Goal: Register for event/course

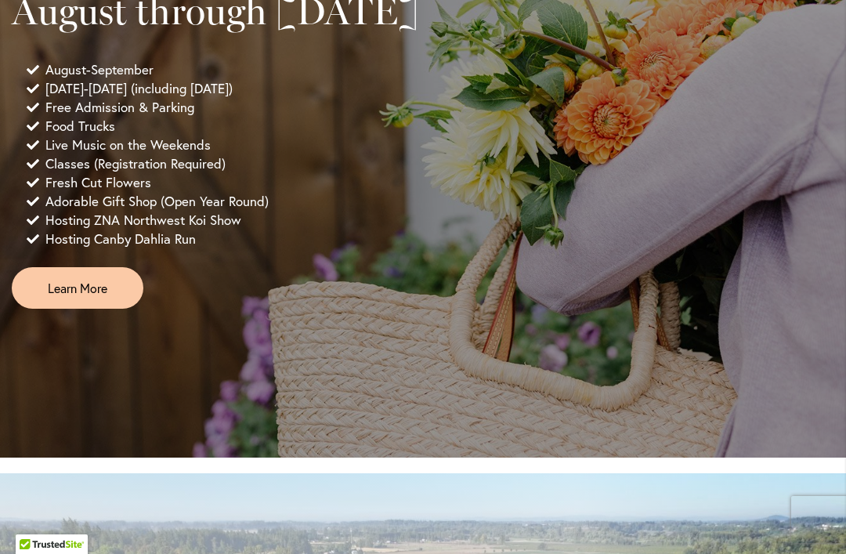
scroll to position [1326, 0]
click at [91, 296] on span "Learn More" at bounding box center [78, 287] width 60 height 18
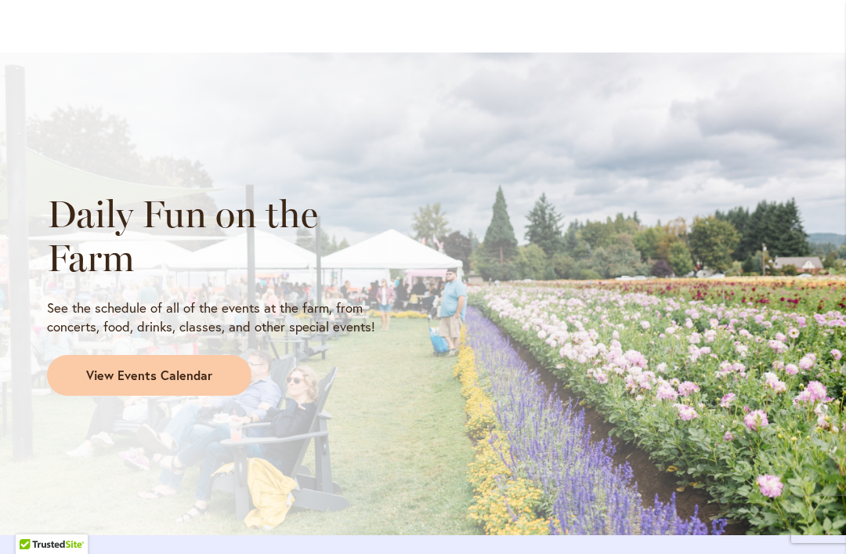
scroll to position [1337, 0]
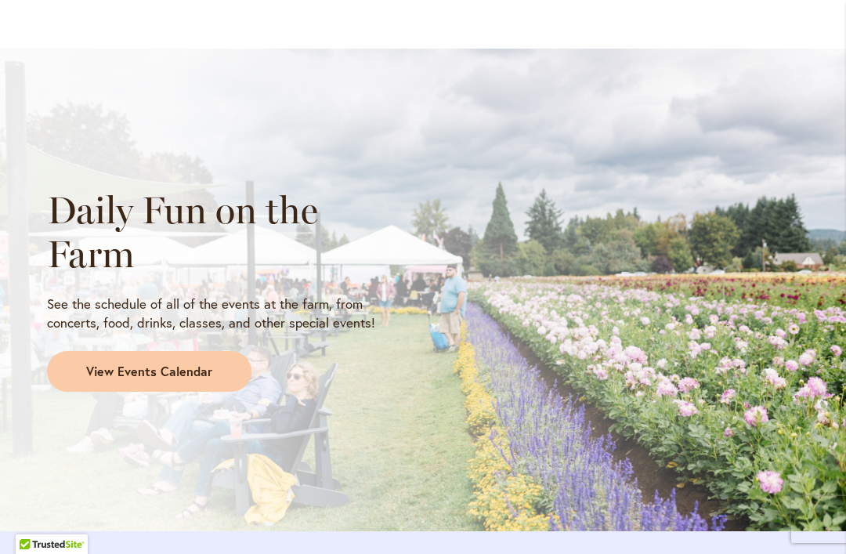
click at [162, 364] on span "View Events Calendar" at bounding box center [149, 372] width 126 height 18
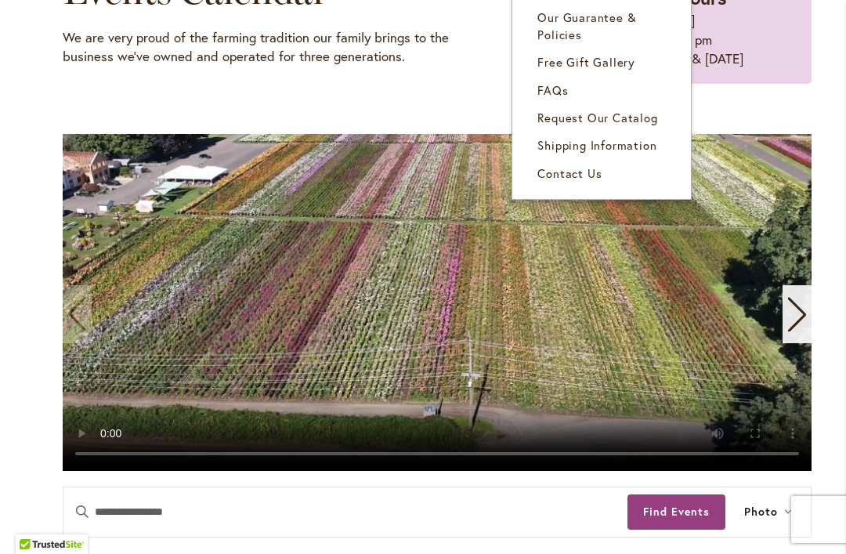
scroll to position [295, 0]
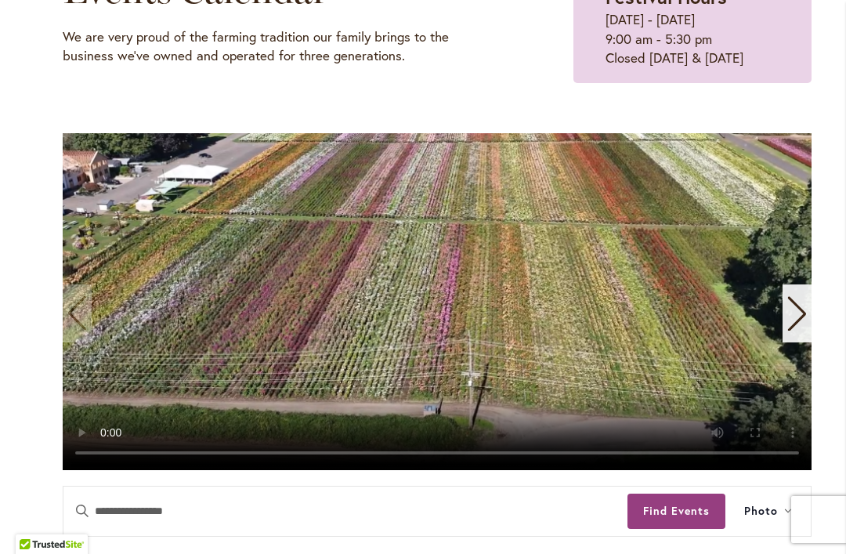
click at [765, 110] on div "Home Events Upcoming Events Events Calendar We are very proud of the farming tr…" at bounding box center [437, 221] width 749 height 530
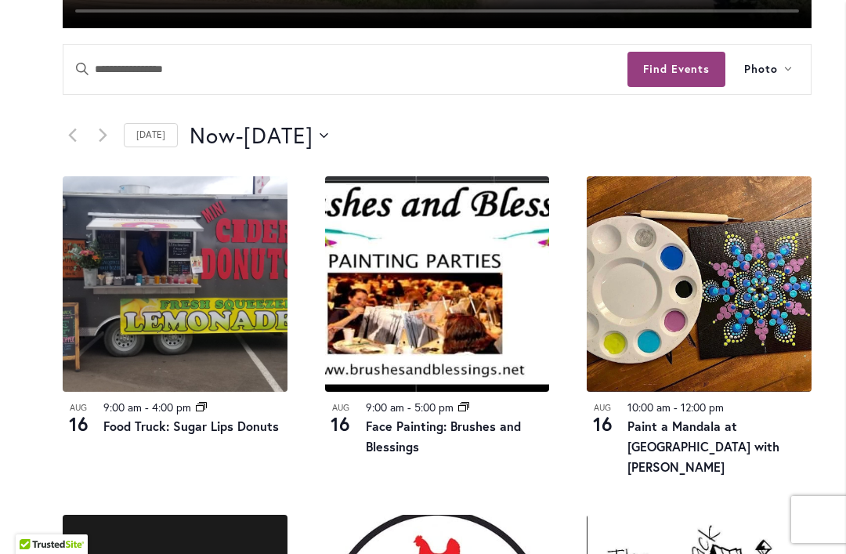
scroll to position [738, 0]
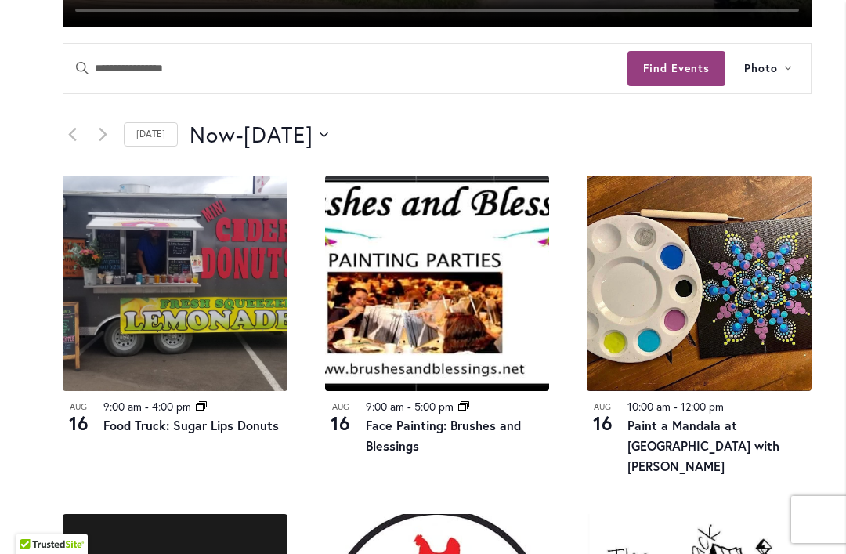
click at [679, 62] on button "Find Events" at bounding box center [677, 68] width 98 height 35
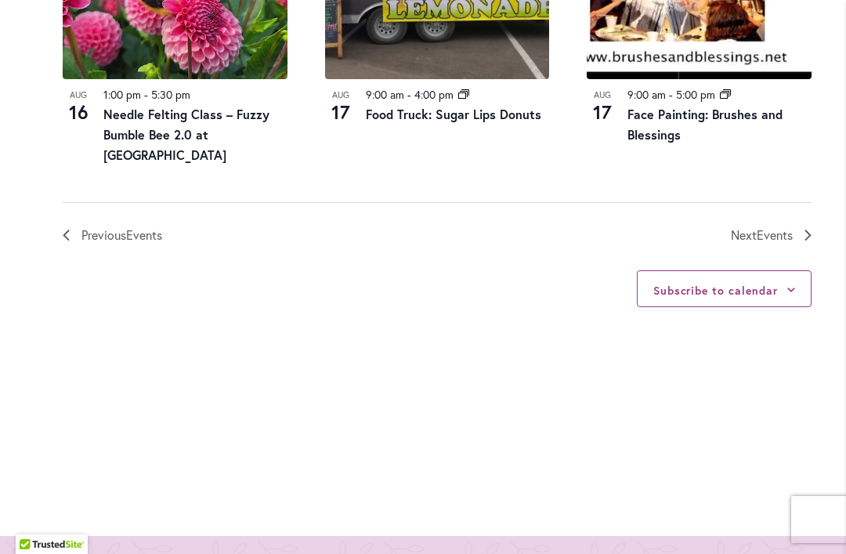
scroll to position [1982, 0]
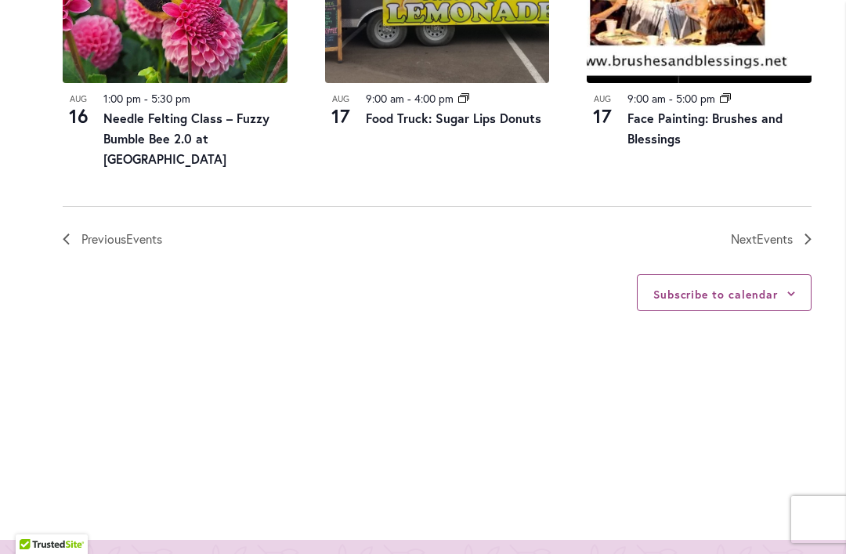
click at [766, 230] on span "Events" at bounding box center [775, 238] width 36 height 16
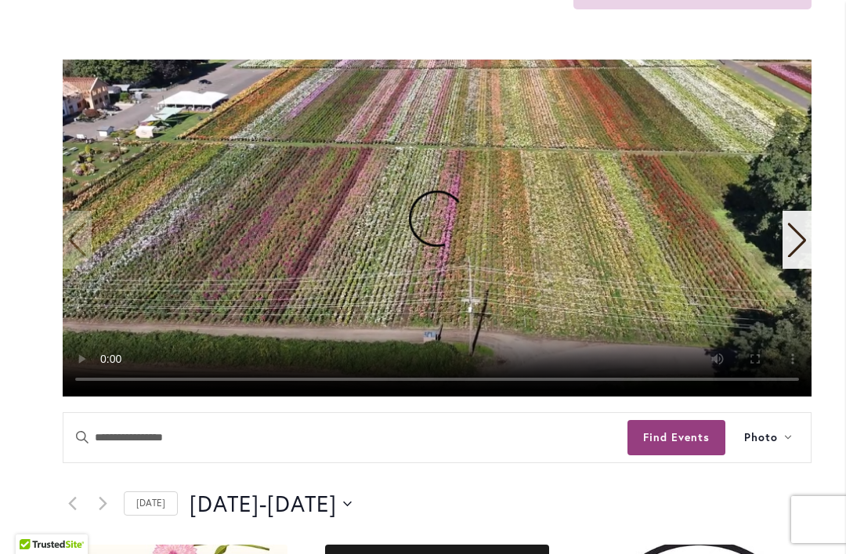
scroll to position [368, 0]
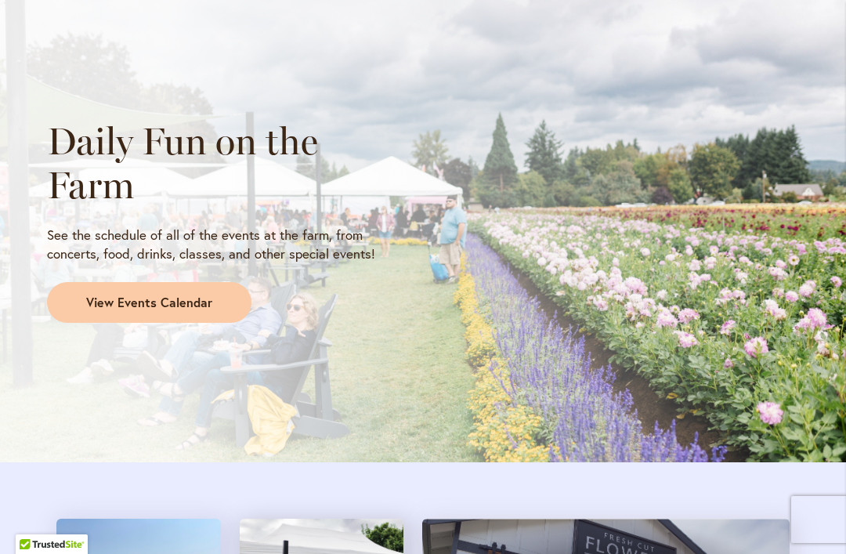
scroll to position [1411, 0]
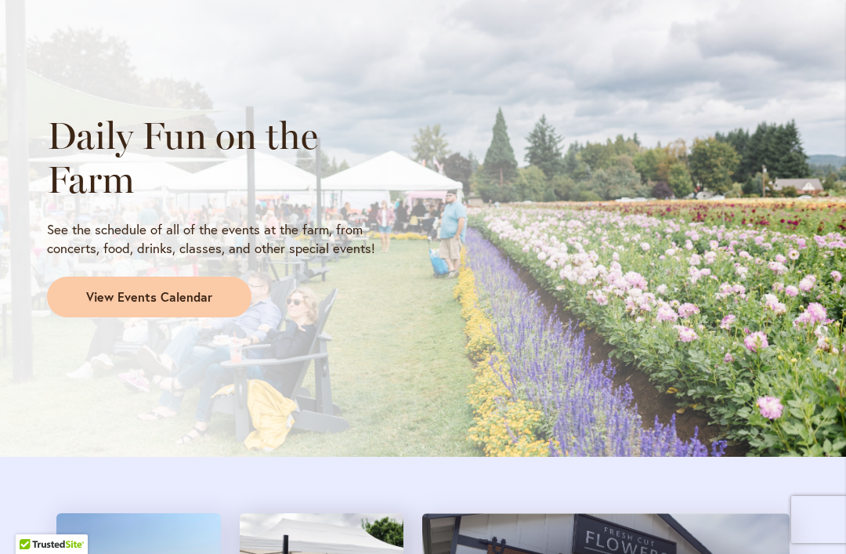
click at [174, 277] on link "View Events Calendar" at bounding box center [149, 297] width 204 height 41
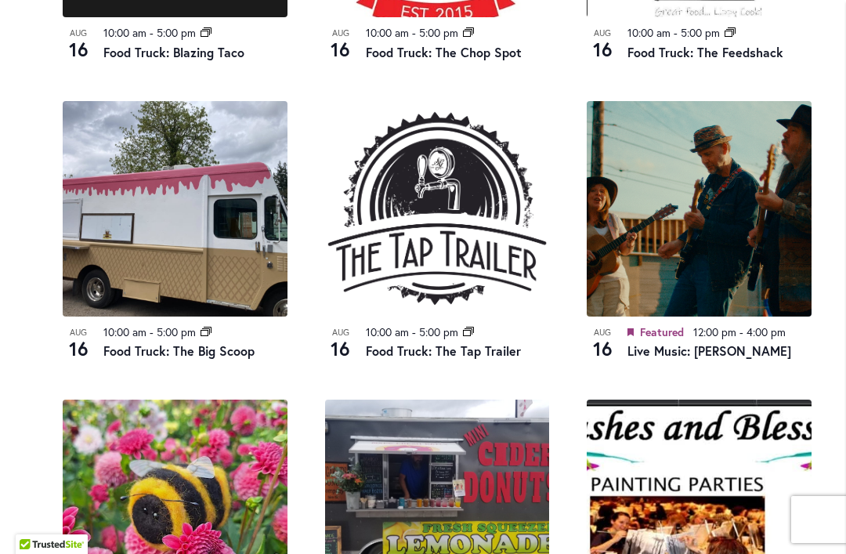
scroll to position [1453, 0]
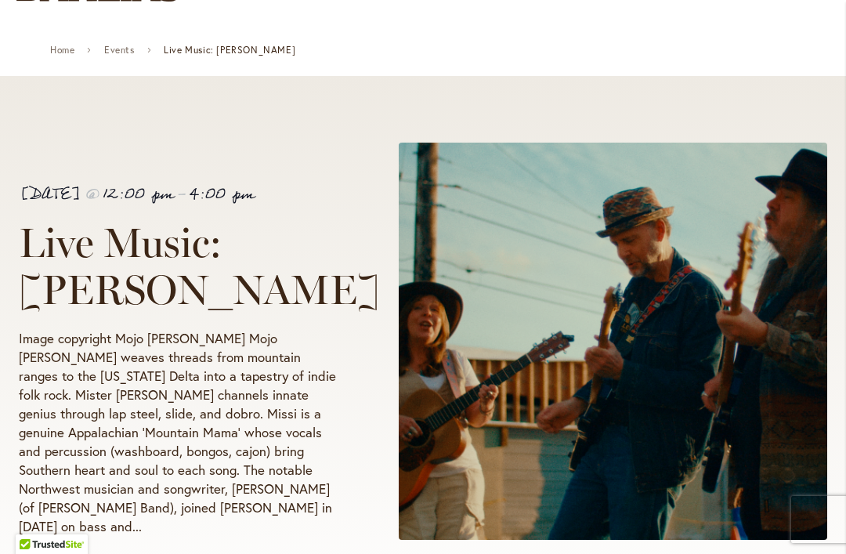
scroll to position [227, 0]
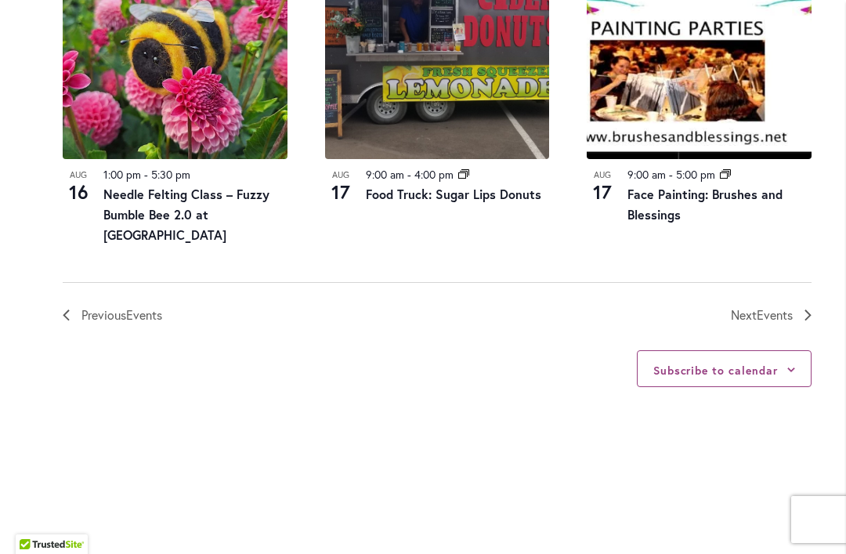
scroll to position [1918, 0]
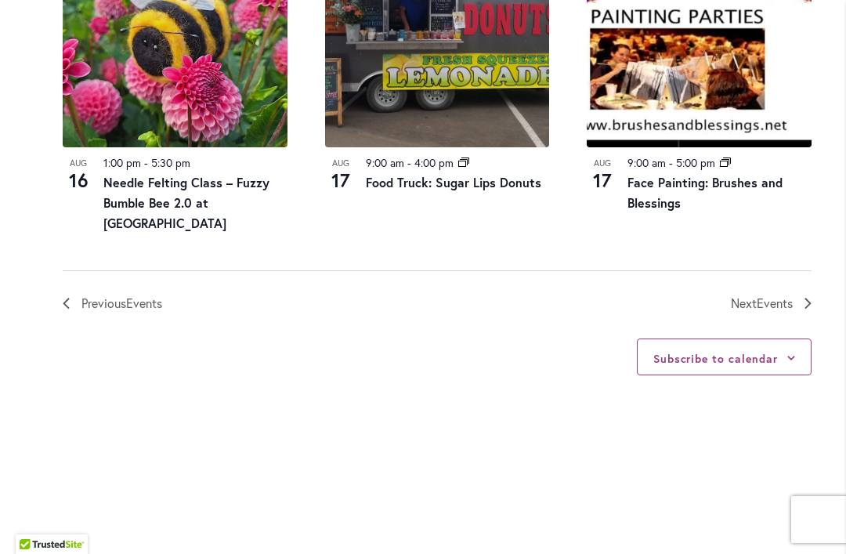
click at [804, 270] on nav "Previous Events Today Next Events" at bounding box center [437, 291] width 749 height 43
click at [811, 298] on icon "Next Events" at bounding box center [808, 303] width 7 height 11
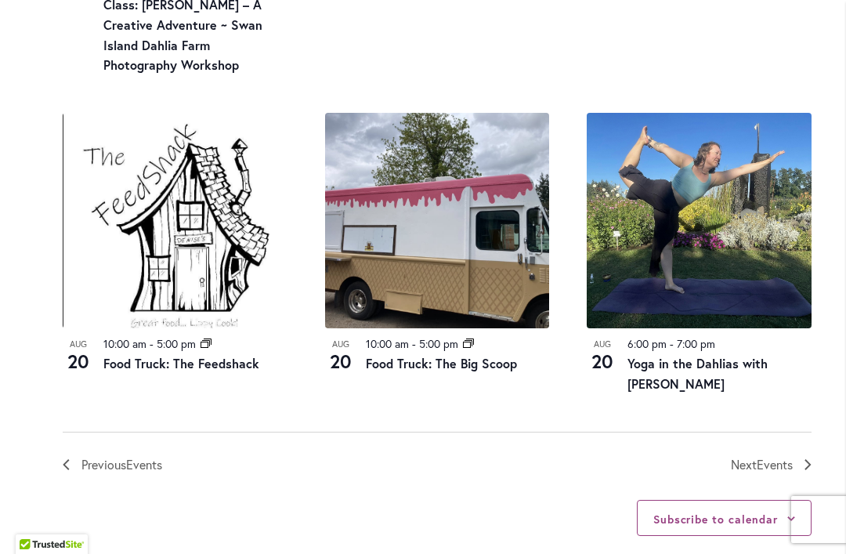
scroll to position [1838, 0]
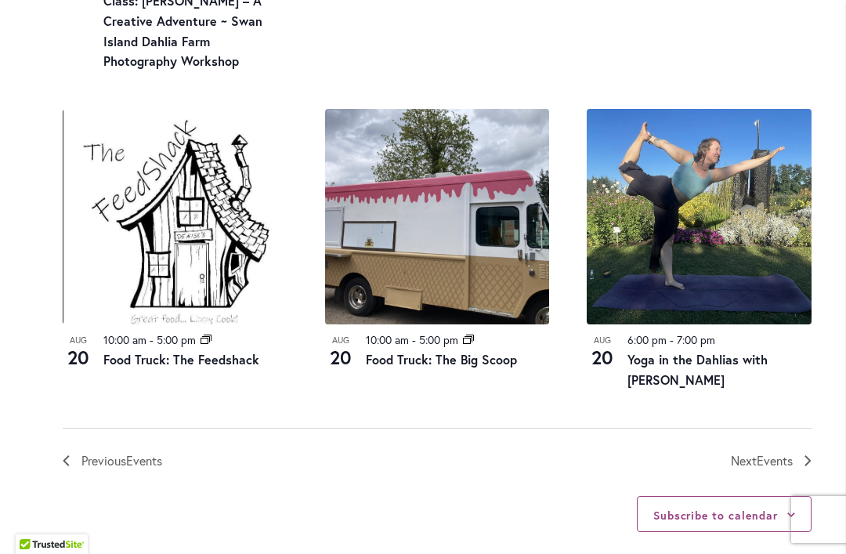
click at [799, 450] on link "Next Events" at bounding box center [771, 460] width 81 height 20
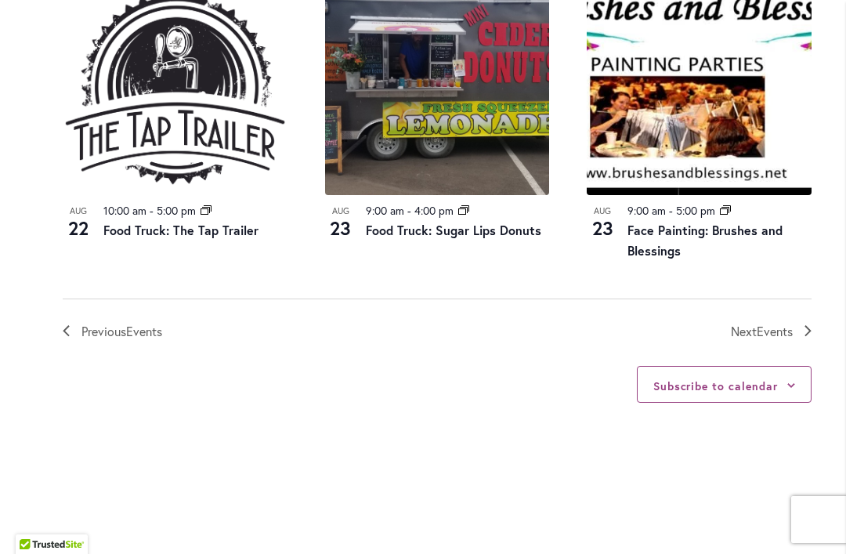
scroll to position [1872, 0]
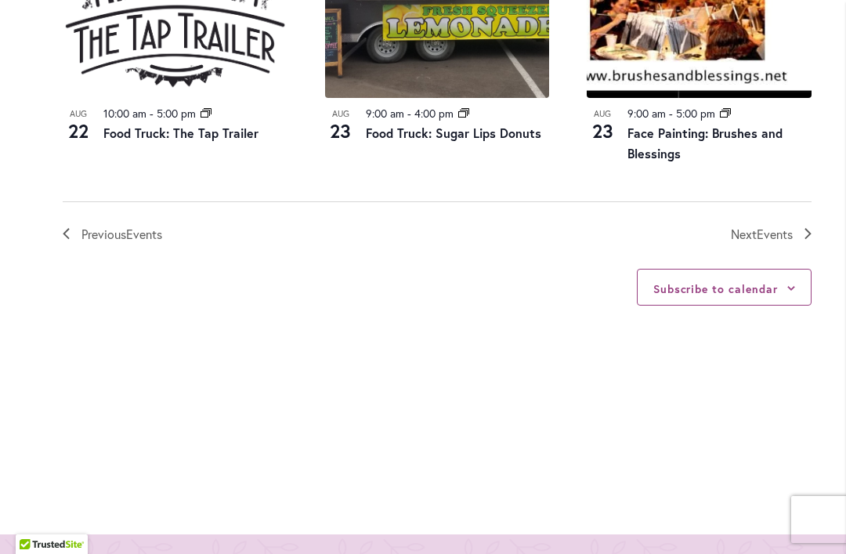
click at [770, 230] on span "Events" at bounding box center [775, 234] width 36 height 16
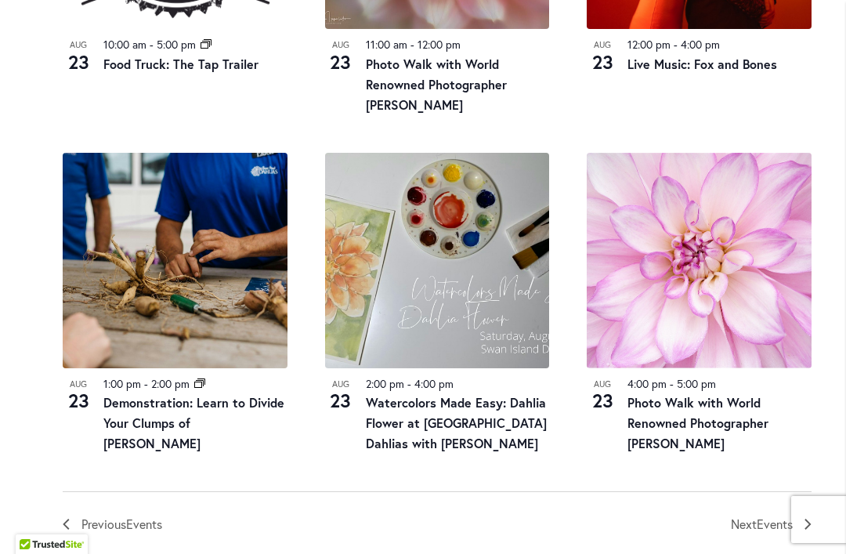
scroll to position [1758, 0]
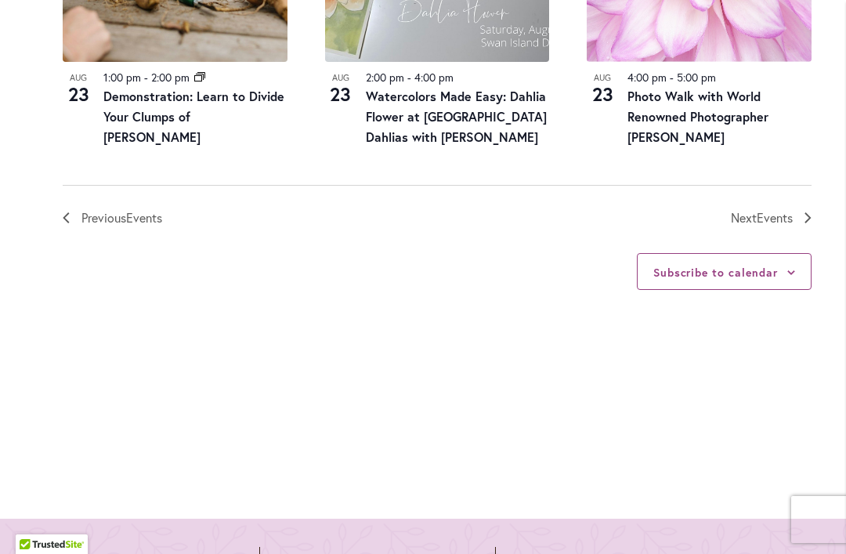
click at [765, 209] on span "Events" at bounding box center [775, 217] width 36 height 16
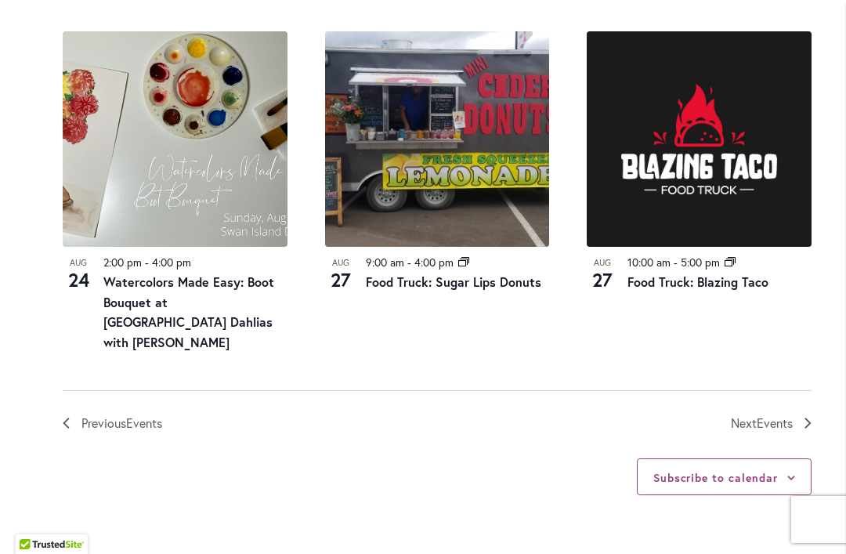
scroll to position [1842, 0]
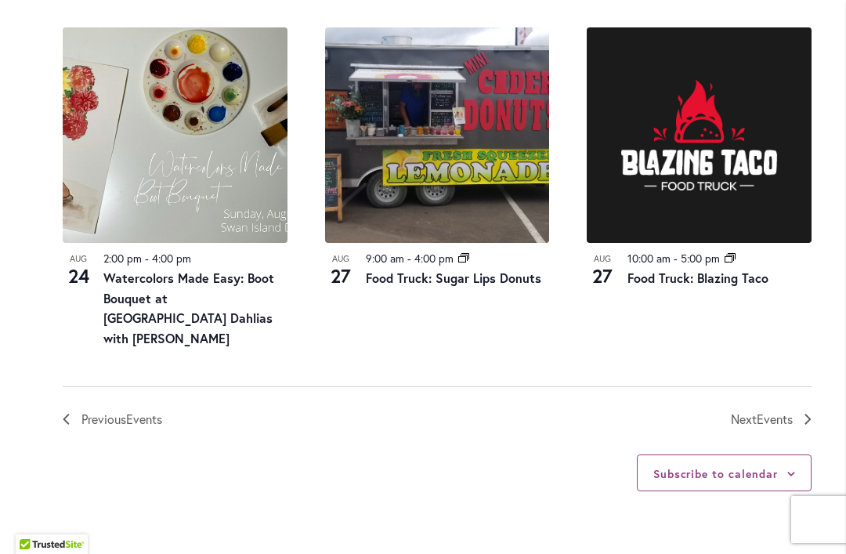
click at [758, 386] on nav "Previous Events Today Next Events" at bounding box center [437, 407] width 749 height 43
click at [754, 409] on span "Next Events" at bounding box center [762, 419] width 62 height 20
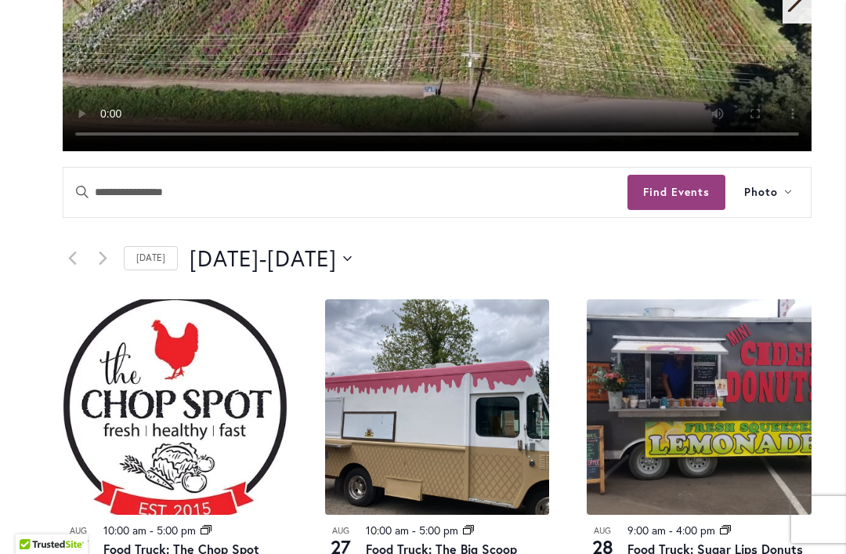
scroll to position [615, 0]
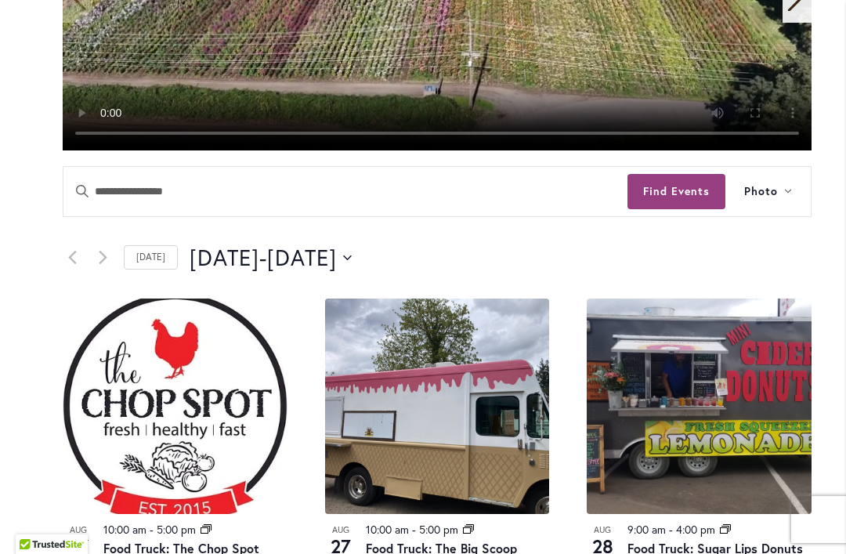
click at [74, 250] on icon "Previous Events" at bounding box center [72, 257] width 9 height 15
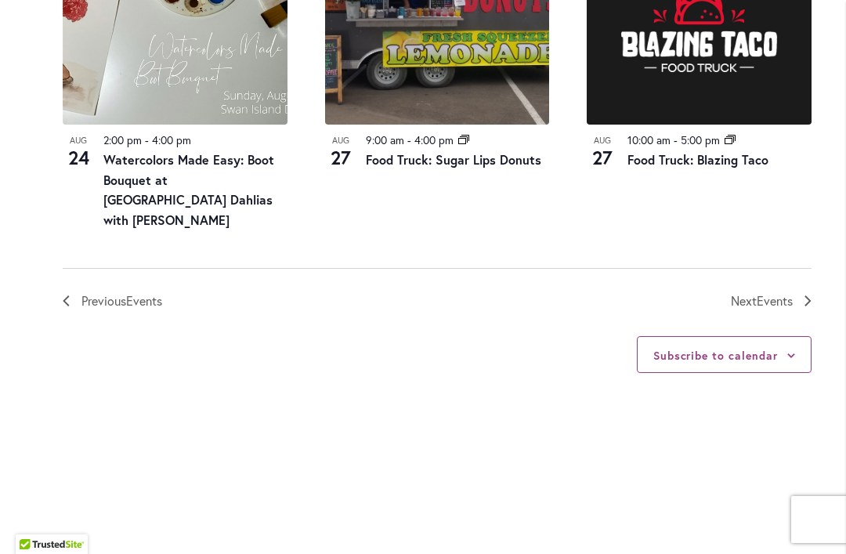
scroll to position [1962, 0]
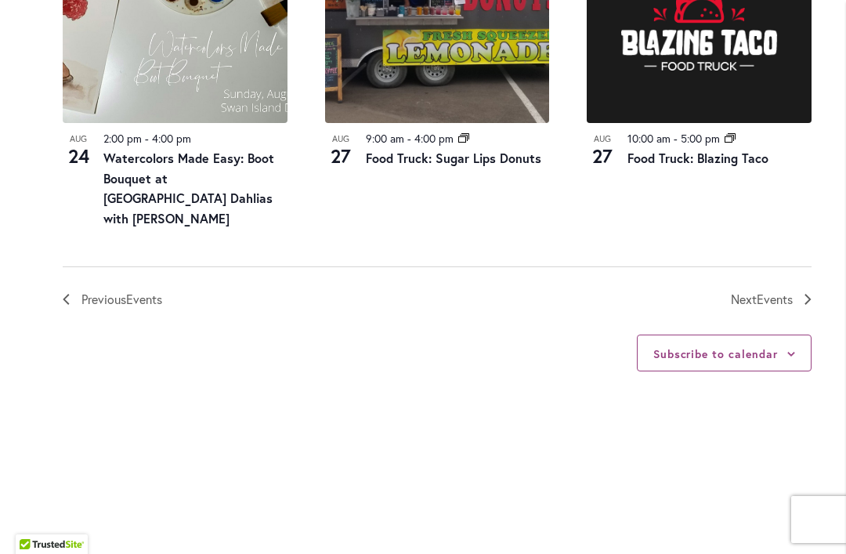
click at [772, 291] on span "Events" at bounding box center [775, 299] width 36 height 16
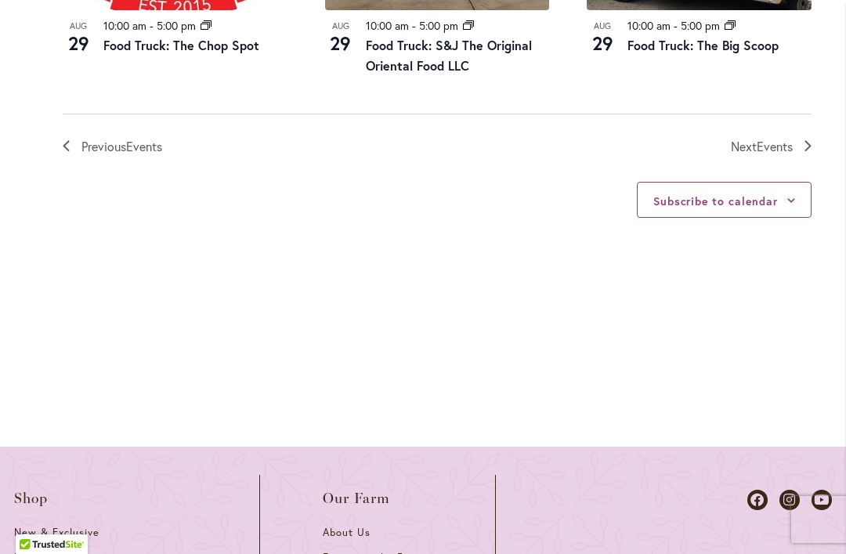
scroll to position [2029, 0]
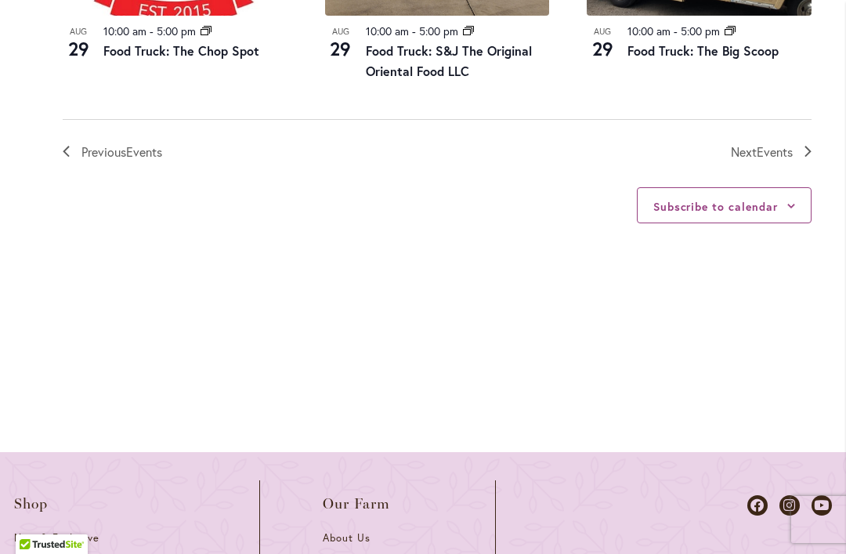
click at [769, 148] on span "Events" at bounding box center [775, 151] width 36 height 16
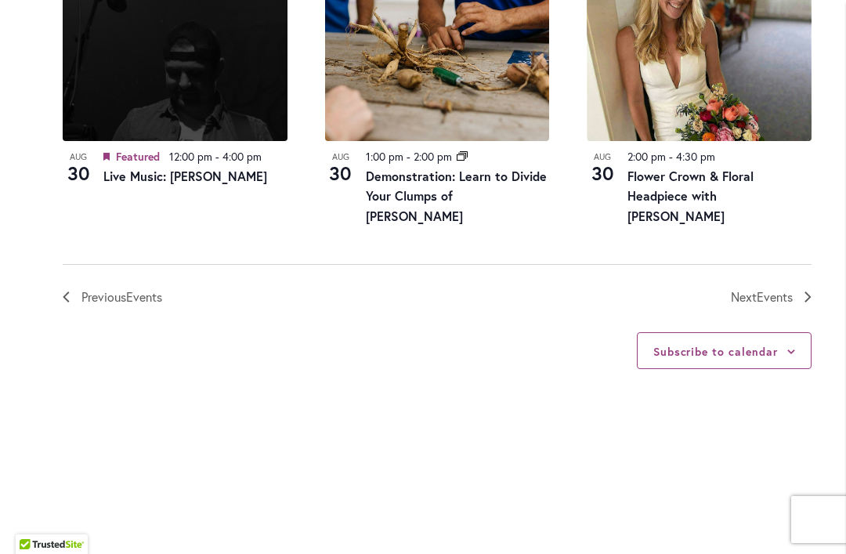
scroll to position [1971, 0]
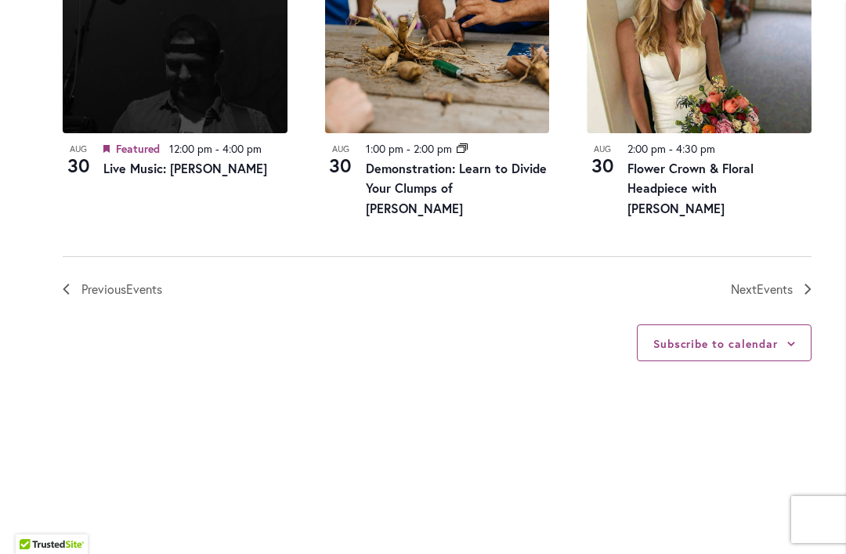
click at [783, 280] on span "Events" at bounding box center [775, 288] width 36 height 16
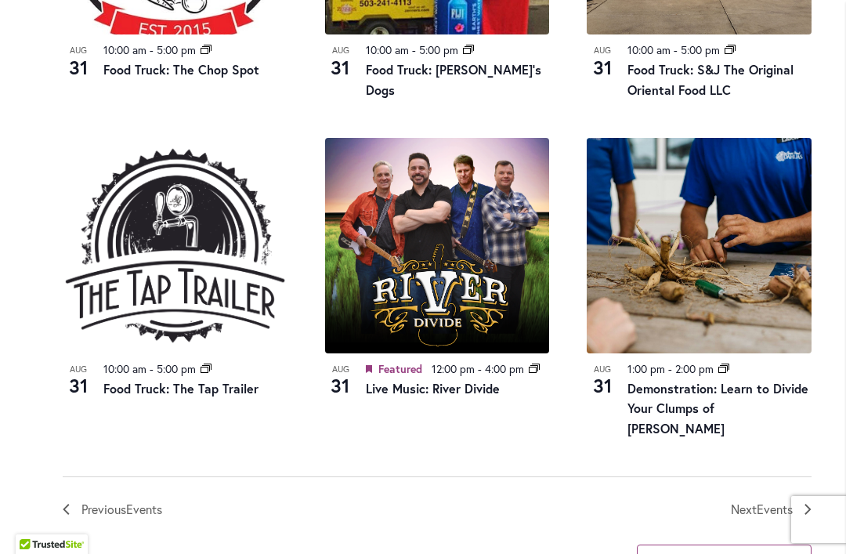
scroll to position [1758, 0]
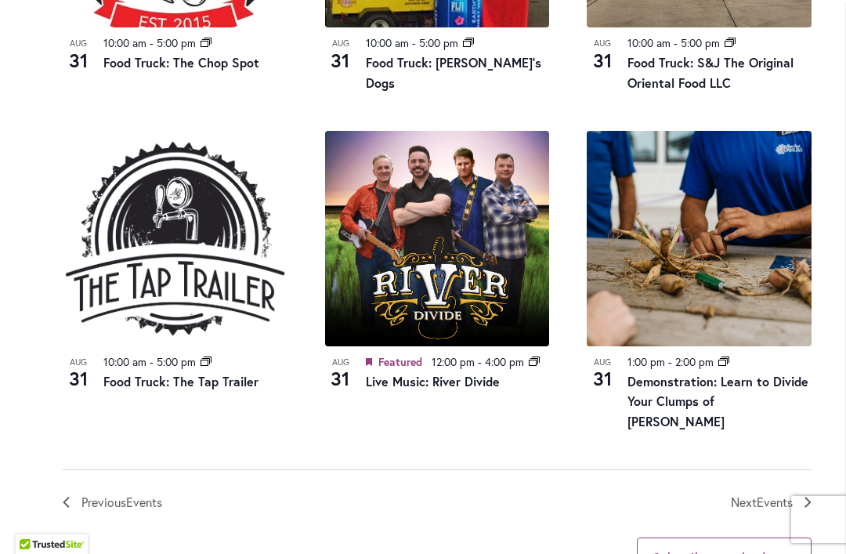
click at [428, 319] on img at bounding box center [437, 238] width 225 height 215
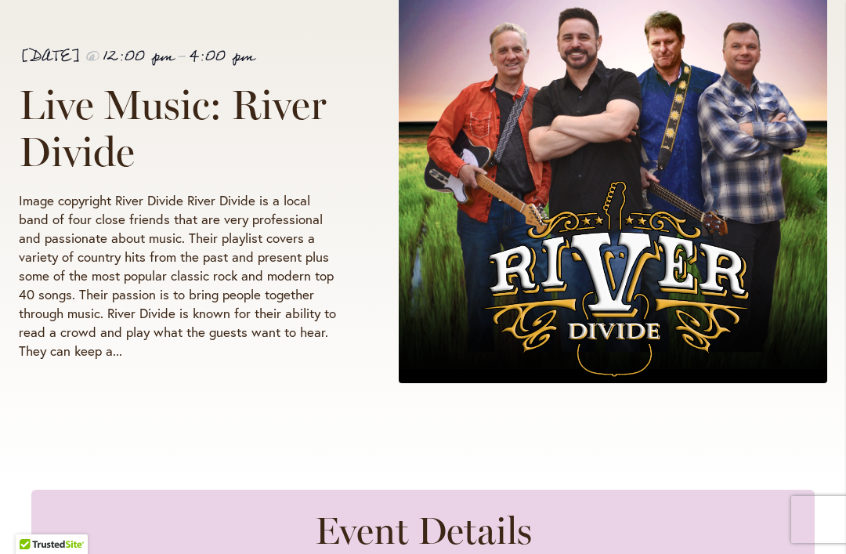
scroll to position [412, 0]
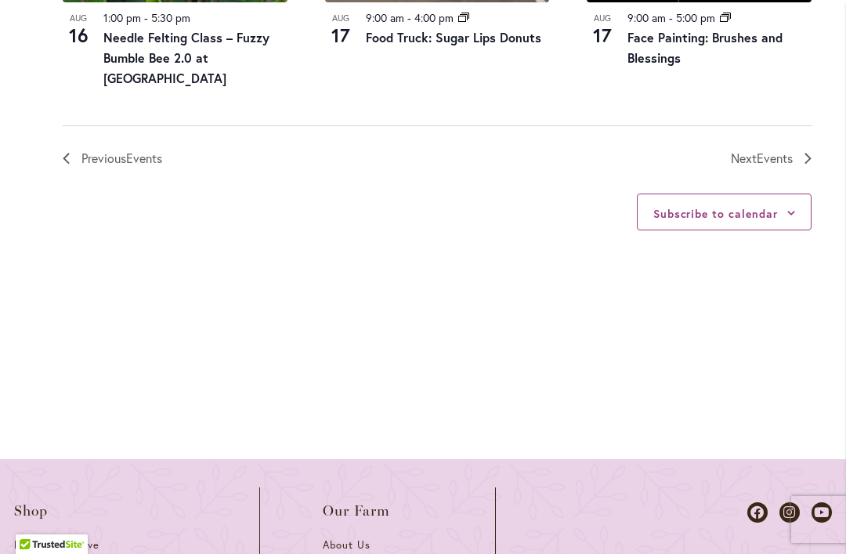
scroll to position [2060, 0]
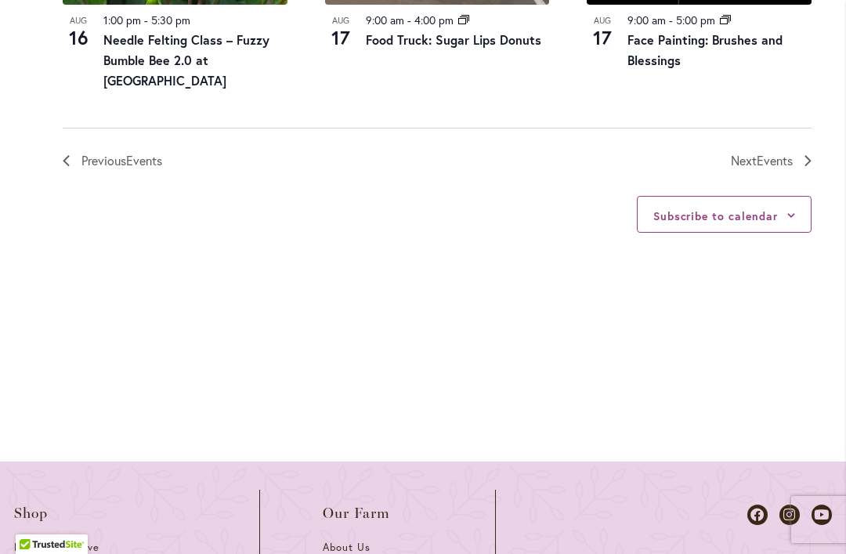
click at [760, 152] on span "Events" at bounding box center [775, 160] width 36 height 16
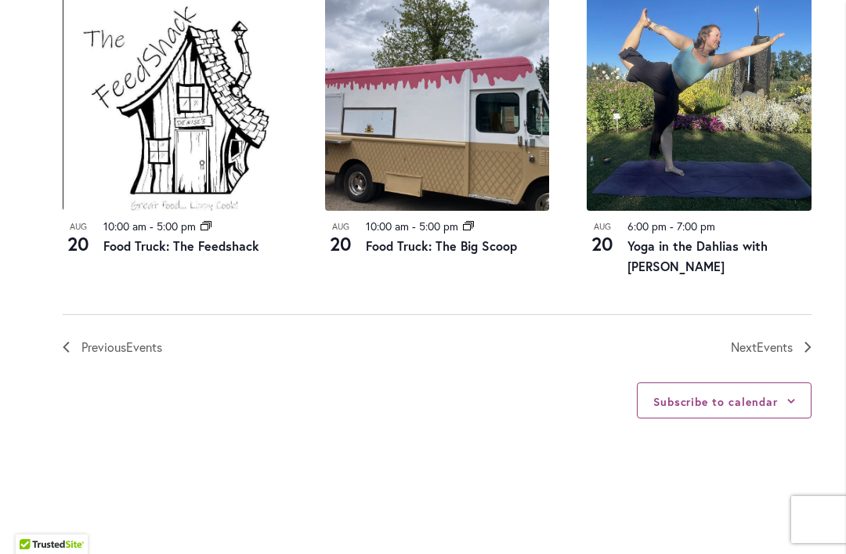
scroll to position [1973, 0]
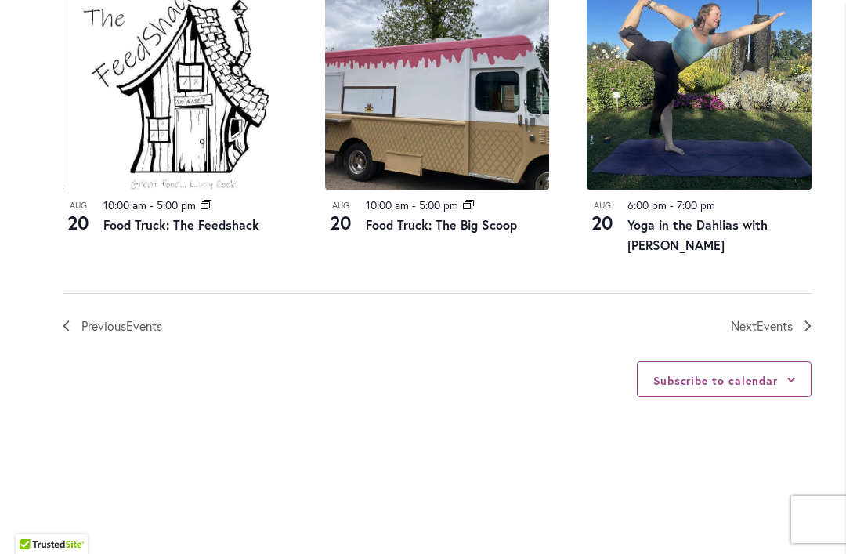
click at [742, 316] on span "Next Events" at bounding box center [762, 326] width 62 height 20
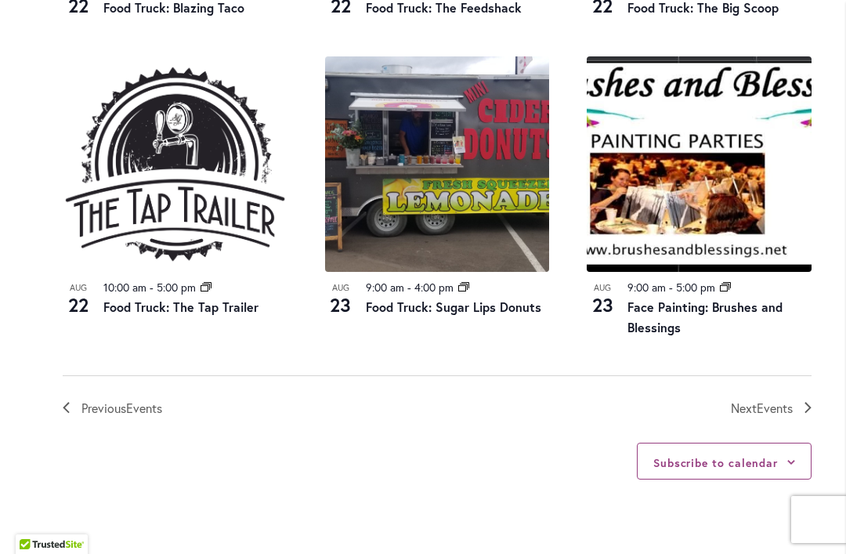
scroll to position [1795, 0]
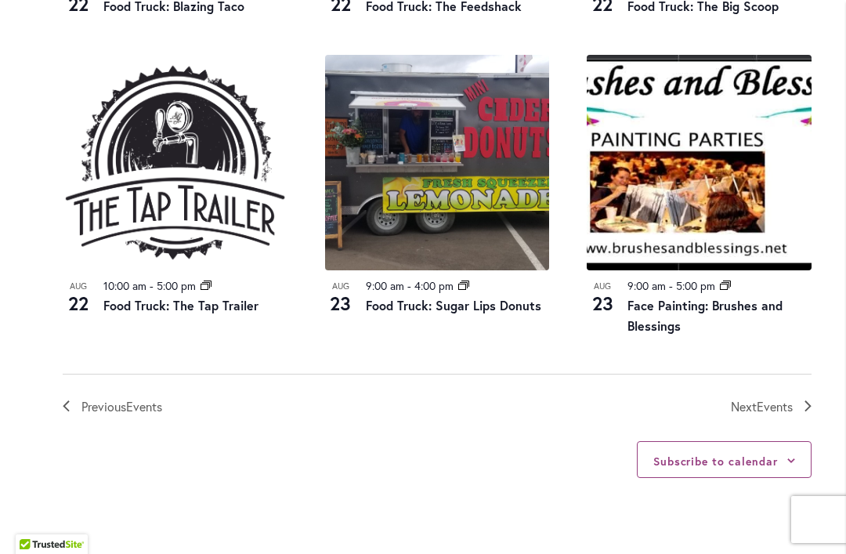
click at [768, 396] on span "Next Events" at bounding box center [762, 406] width 62 height 20
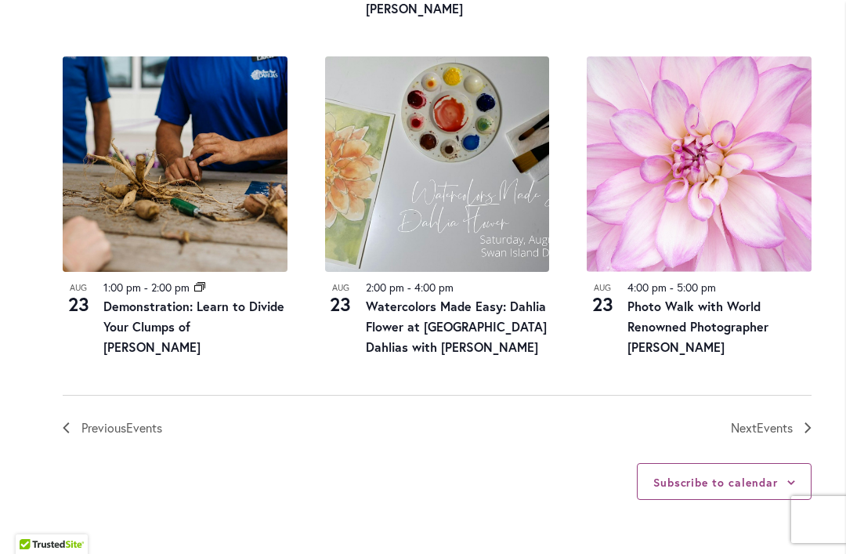
scroll to position [1862, 0]
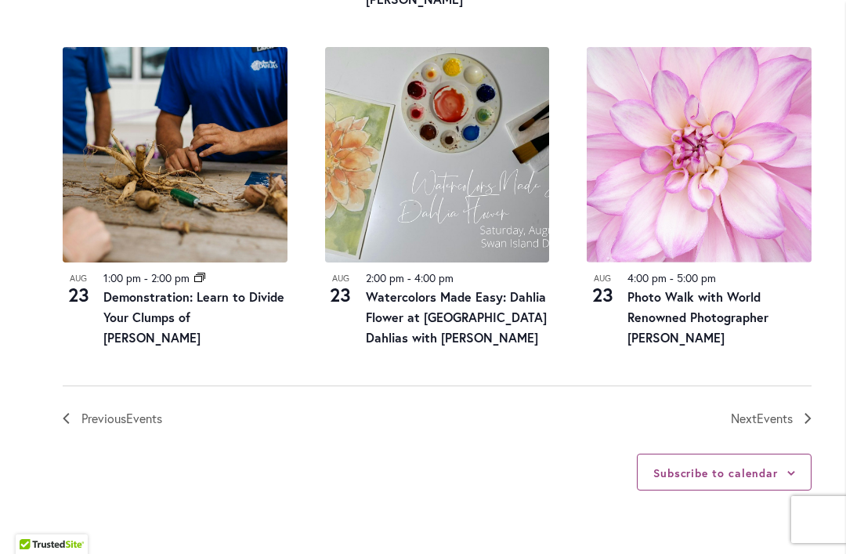
click at [759, 410] on span "Events" at bounding box center [775, 418] width 36 height 16
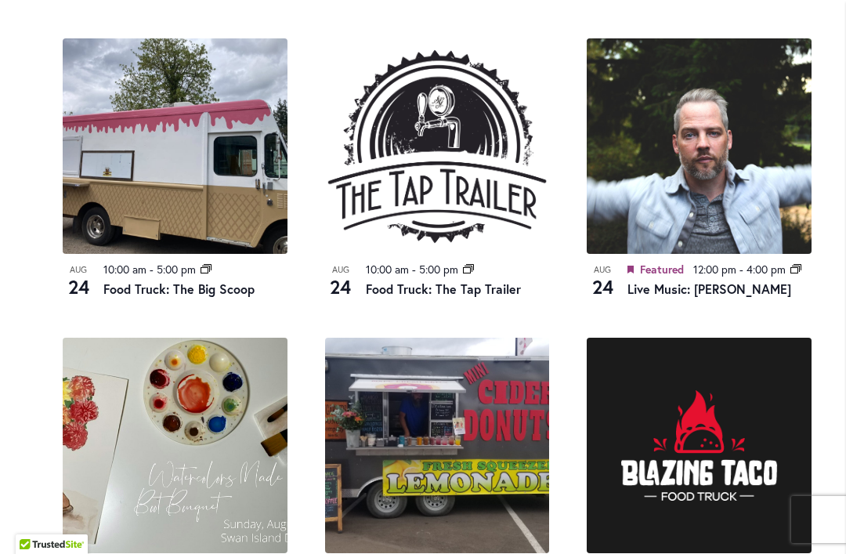
scroll to position [1532, 0]
